Goal: Book appointment/travel/reservation

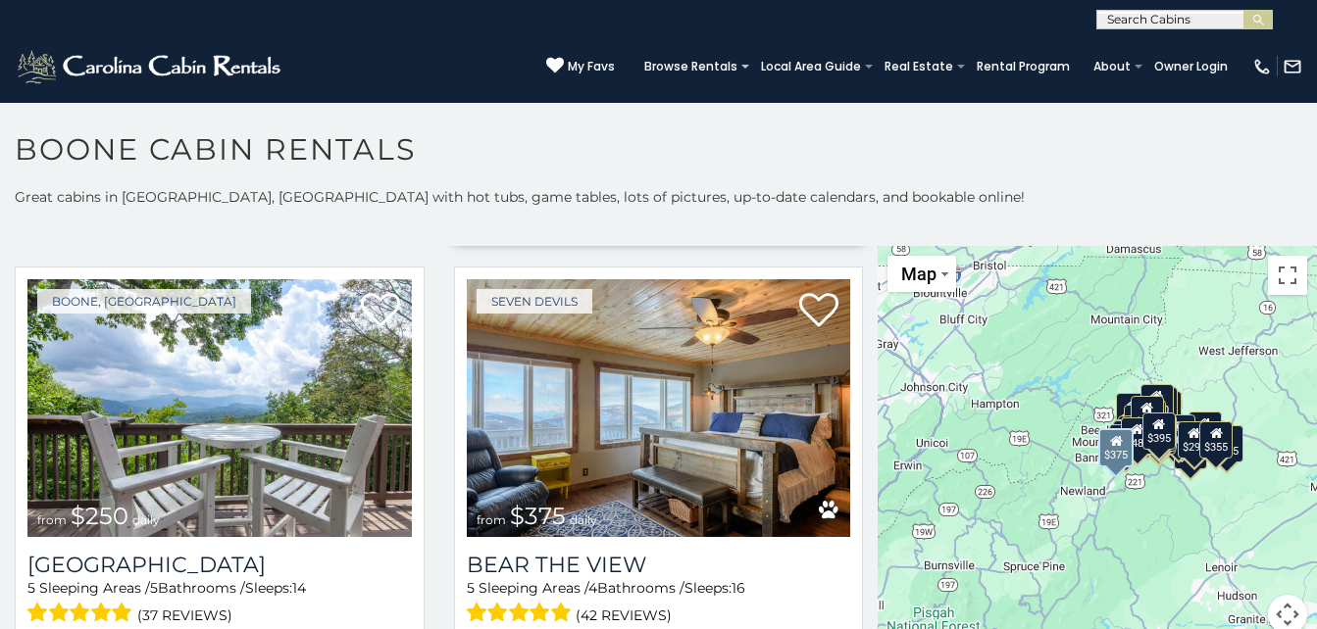
scroll to position [3529, 0]
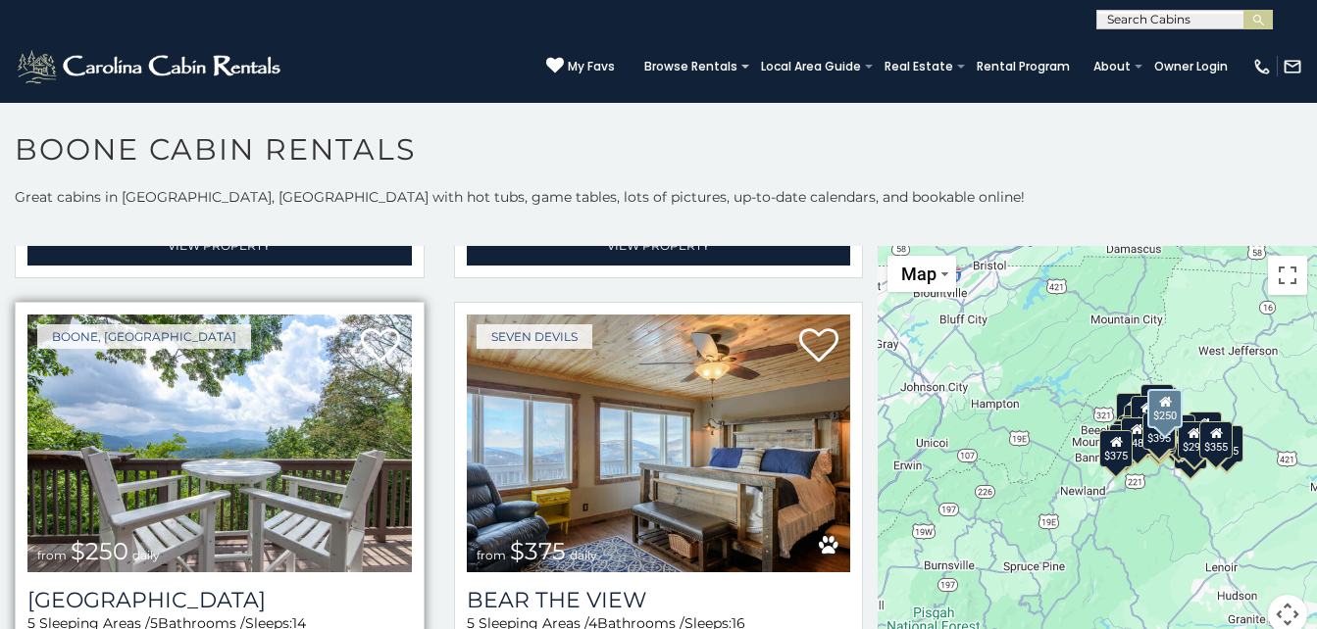
click at [216, 388] on img at bounding box center [219, 443] width 384 height 257
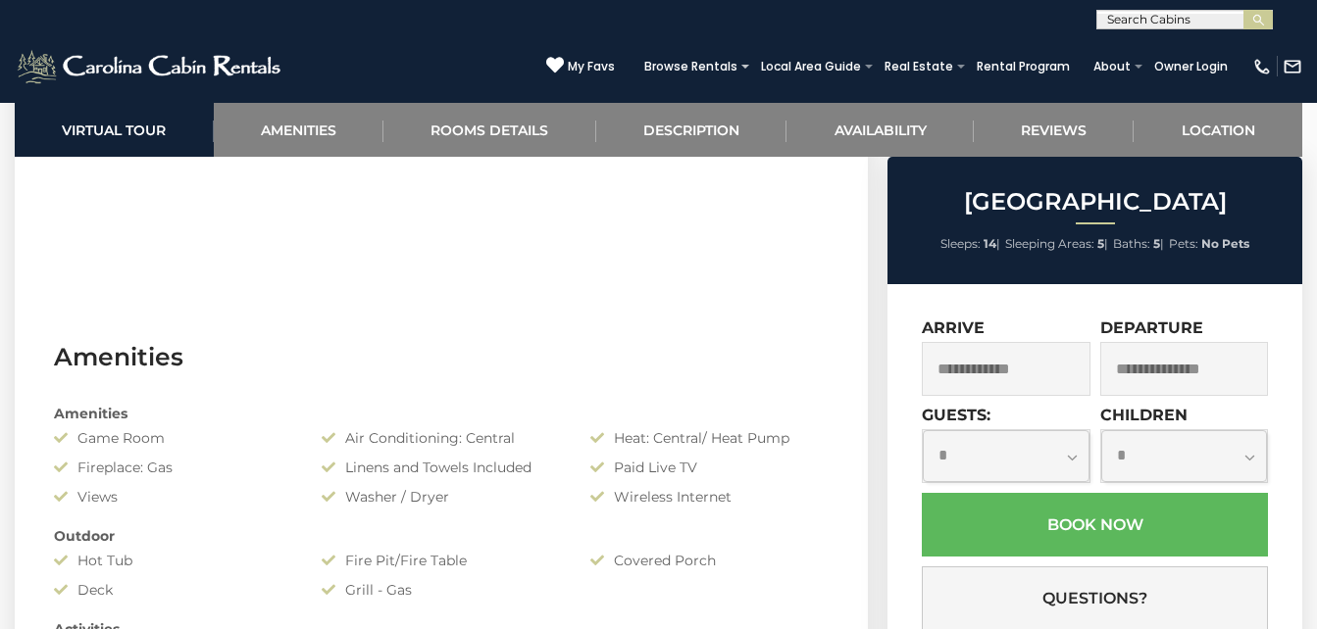
scroll to position [1176, 0]
